Goal: Task Accomplishment & Management: Complete application form

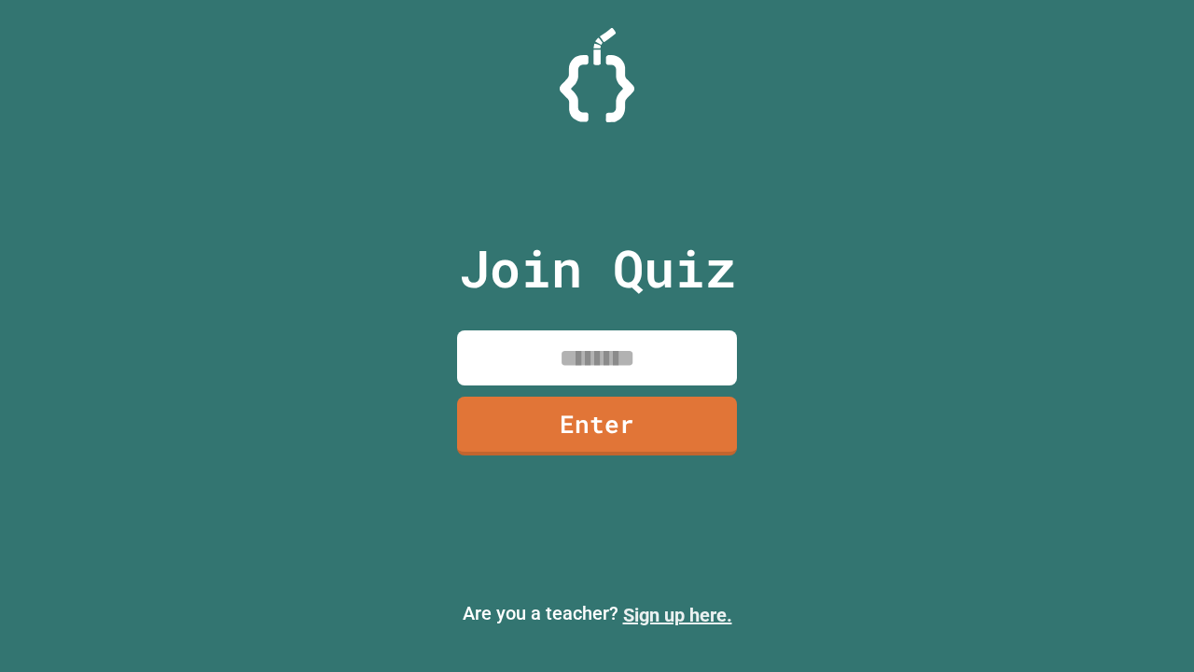
click at [677, 615] on link "Sign up here." at bounding box center [677, 615] width 109 height 22
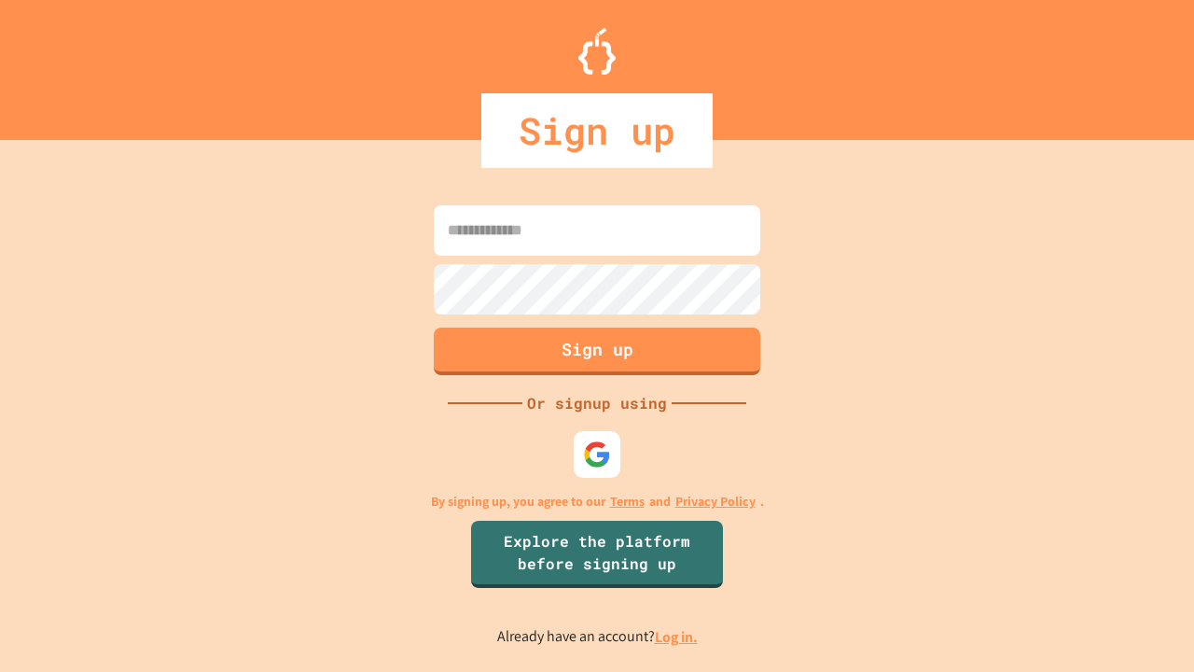
click at [677, 636] on link "Log in." at bounding box center [676, 637] width 43 height 20
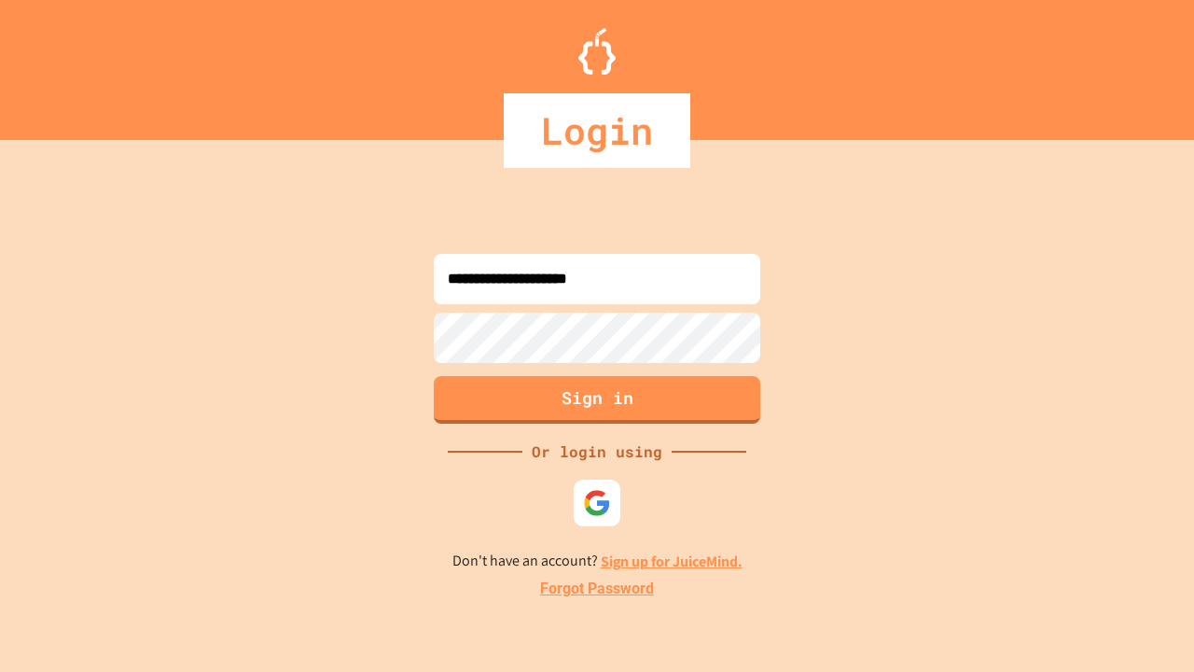
type input "**********"
